Goal: Find specific page/section: Find specific page/section

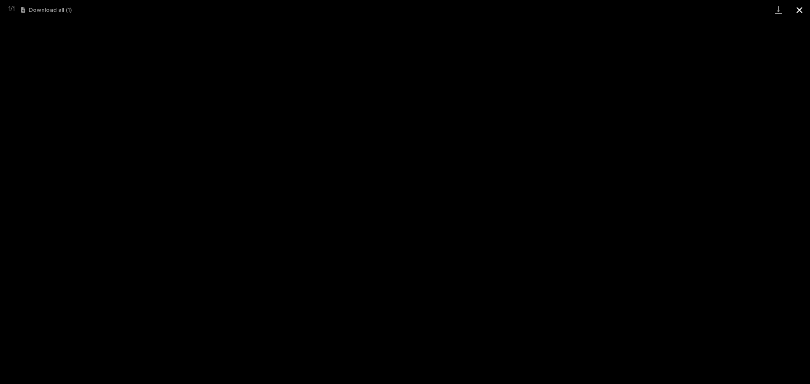
scroll to position [21, 0]
drag, startPoint x: 799, startPoint y: 11, endPoint x: 791, endPoint y: 13, distance: 8.7
click at [799, 11] on button "Close gallery" at bounding box center [799, 10] width 21 height 20
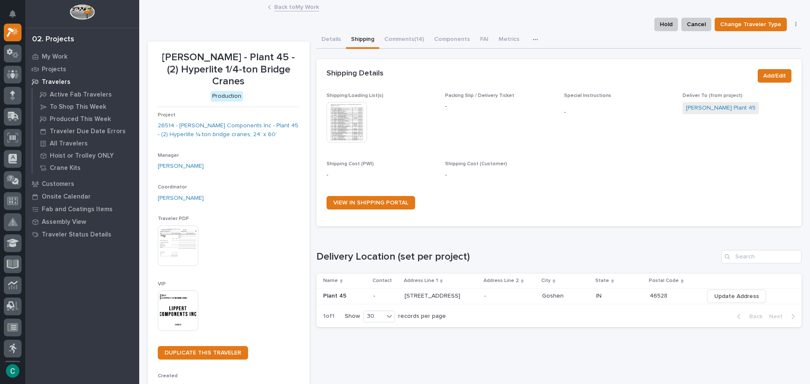
click at [289, 7] on link "Back to My Work" at bounding box center [296, 7] width 45 height 10
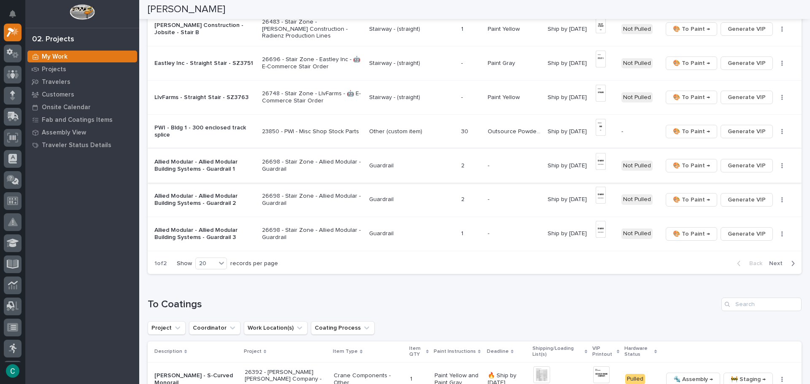
scroll to position [591, 0]
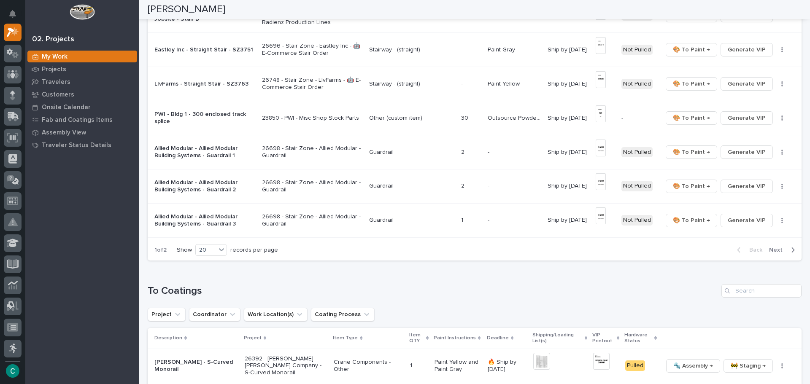
click at [781, 251] on button "Next" at bounding box center [784, 250] width 36 height 8
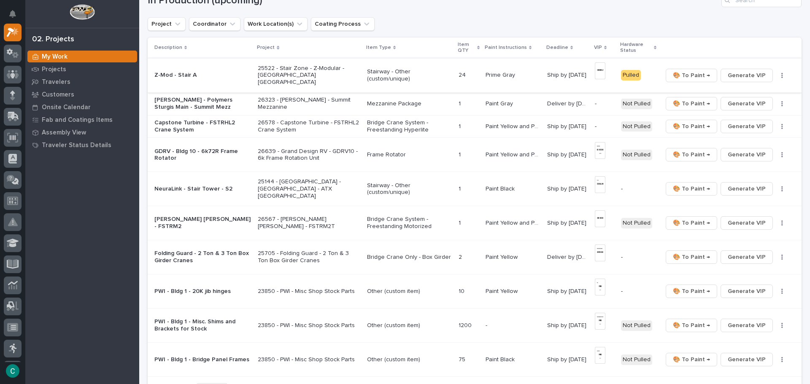
scroll to position [84, 0]
click at [742, 104] on span "Generate VIP" at bounding box center [747, 103] width 38 height 10
click at [744, 126] on span "Generate VIP" at bounding box center [747, 126] width 38 height 10
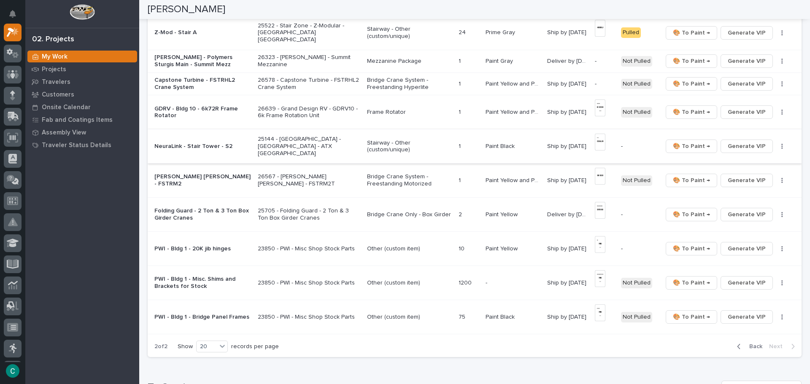
click at [600, 143] on img at bounding box center [600, 142] width 11 height 17
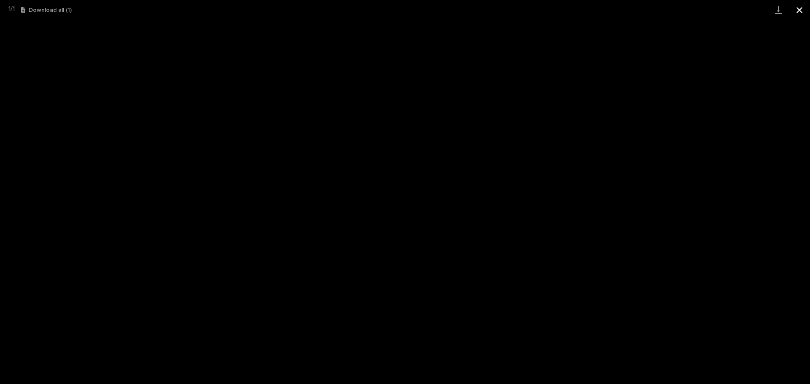
click at [799, 7] on button "Close gallery" at bounding box center [799, 10] width 21 height 20
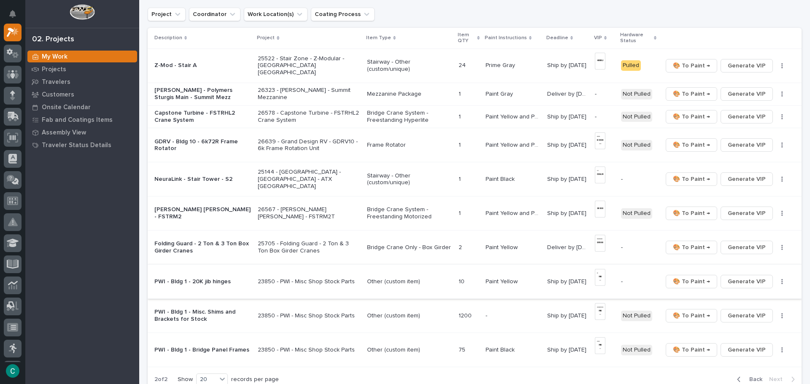
scroll to position [295, 0]
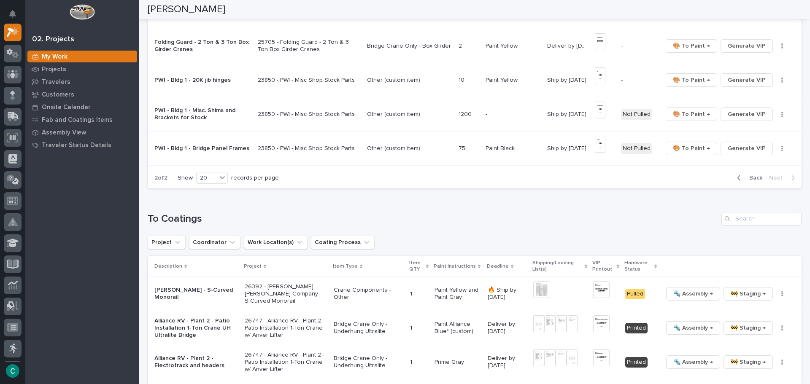
click at [737, 177] on div "button" at bounding box center [740, 178] width 7 height 8
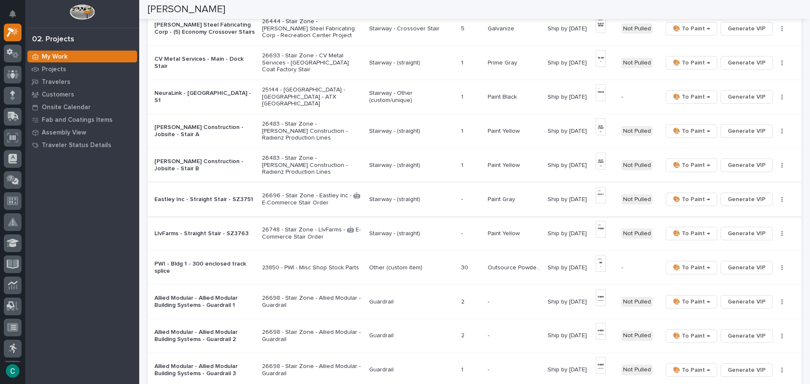
scroll to position [435, 0]
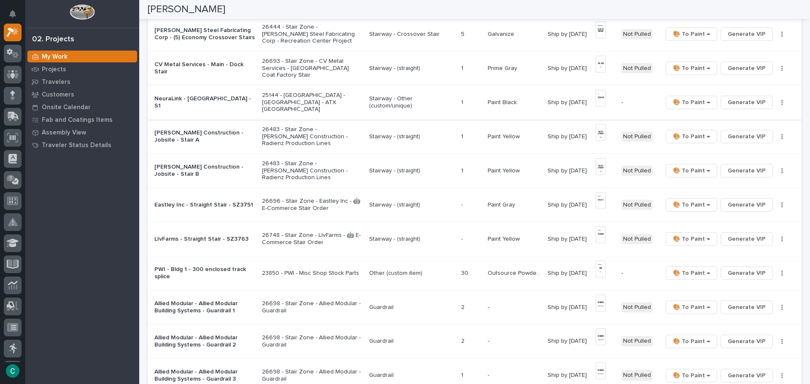
click at [600, 97] on img at bounding box center [601, 98] width 10 height 17
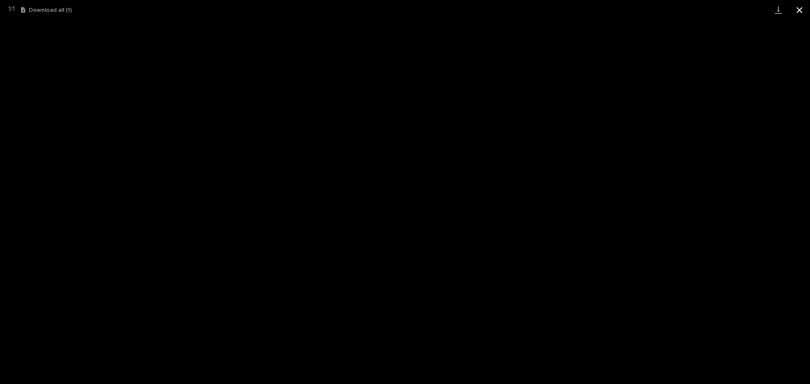
click at [793, 11] on button "Close gallery" at bounding box center [799, 10] width 21 height 20
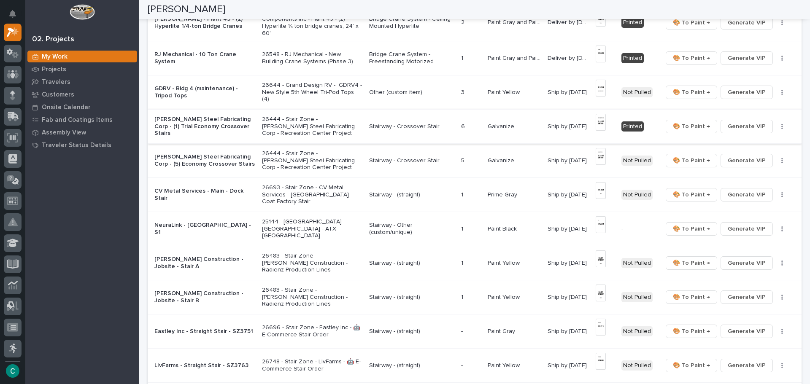
scroll to position [267, 0]
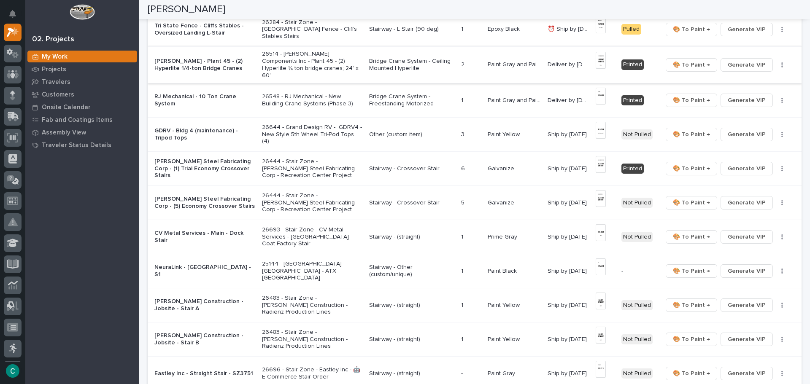
click at [599, 62] on img at bounding box center [601, 60] width 10 height 17
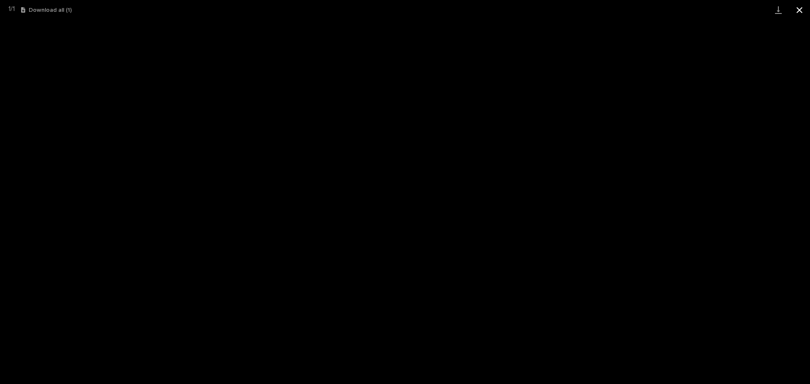
click at [799, 8] on button "Close gallery" at bounding box center [799, 10] width 21 height 20
